Goal: Submit feedback/report problem

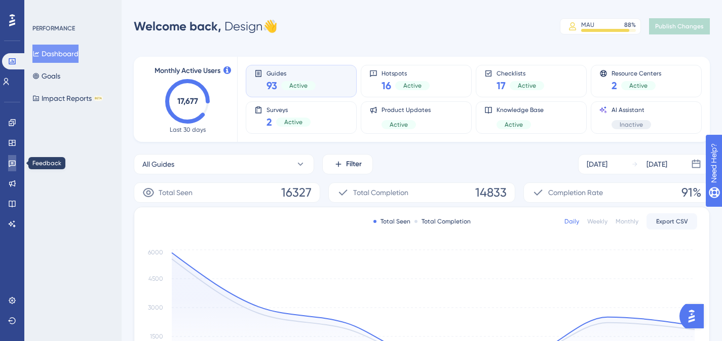
click at [14, 169] on link at bounding box center [12, 163] width 8 height 16
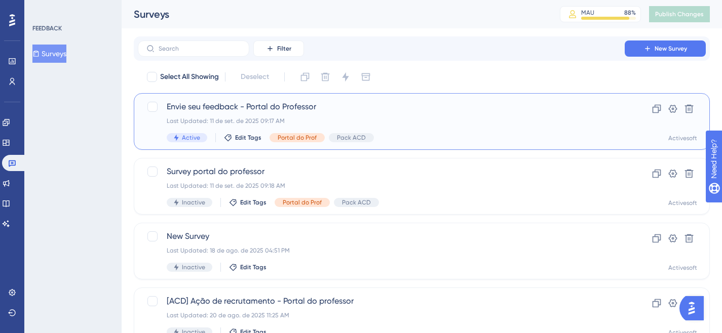
click at [242, 104] on span "Envie seu feedback - Portal do Professor" at bounding box center [381, 107] width 429 height 12
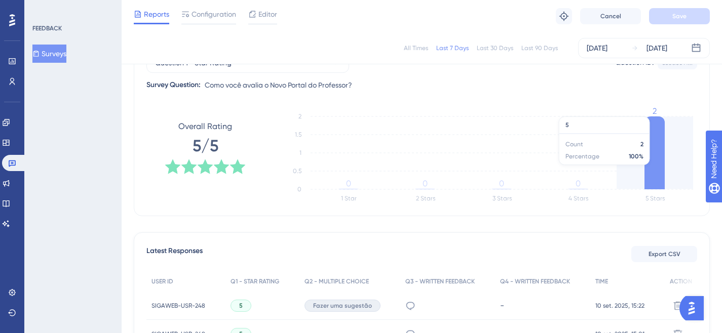
scroll to position [148, 0]
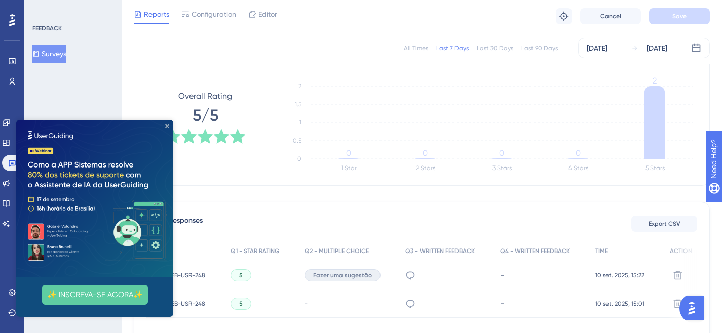
click at [168, 124] on icon "Close Preview" at bounding box center [167, 126] width 4 height 4
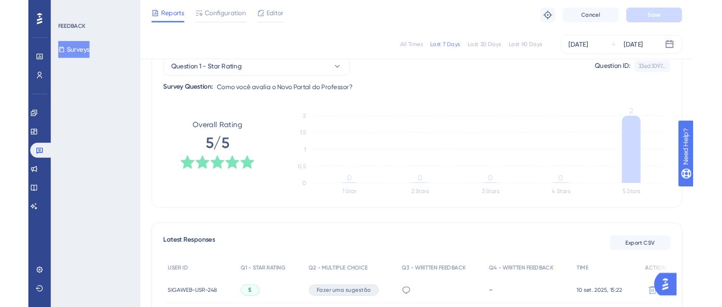
scroll to position [124, 0]
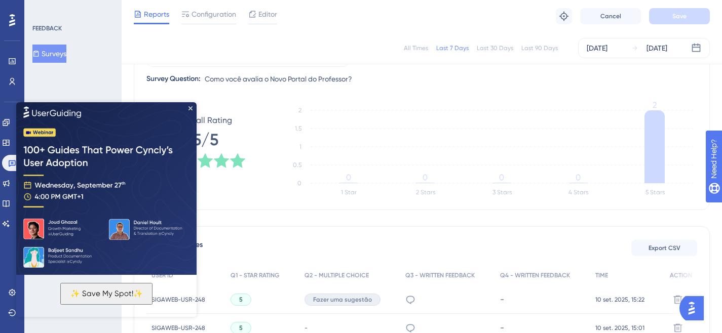
click at [190, 105] on div "✨ Save My Spot!✨" at bounding box center [106, 208] width 180 height 217
click at [192, 109] on div "✨ Save My Spot!✨" at bounding box center [106, 208] width 180 height 217
click at [191, 108] on icon "Close Preview" at bounding box center [190, 108] width 4 height 4
